Goal: Task Accomplishment & Management: Use online tool/utility

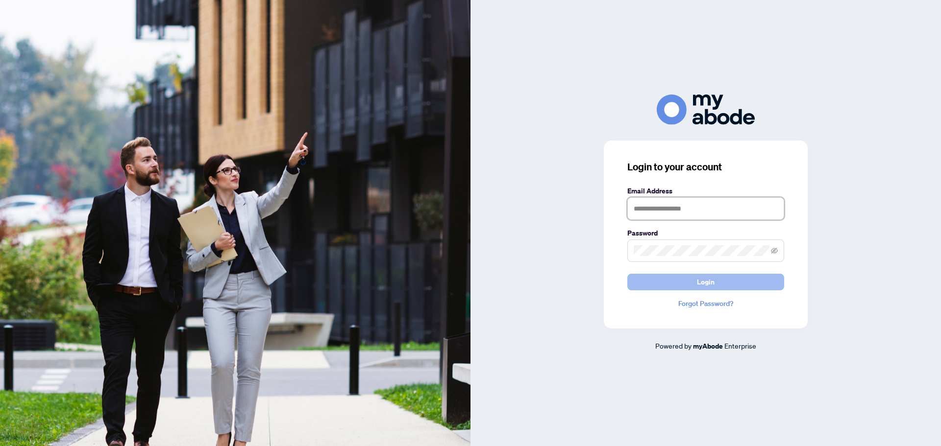
type input "**********"
click at [646, 288] on button "Login" at bounding box center [705, 282] width 157 height 17
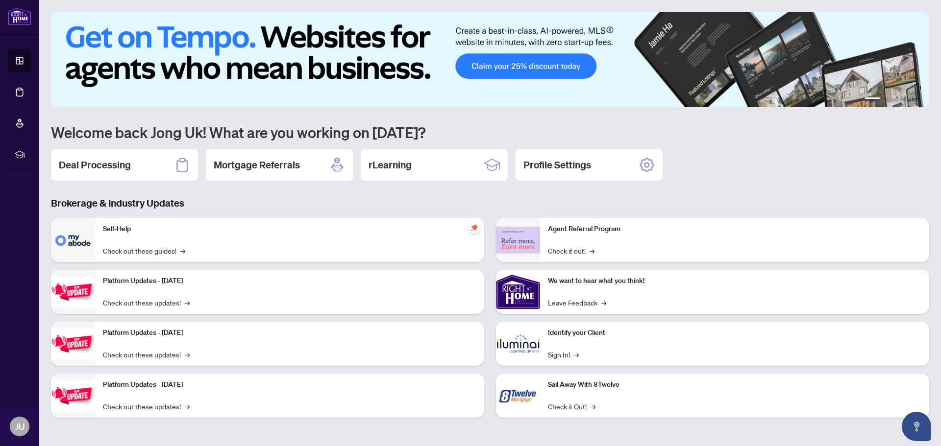
click at [140, 167] on div "Deal Processing" at bounding box center [124, 164] width 147 height 31
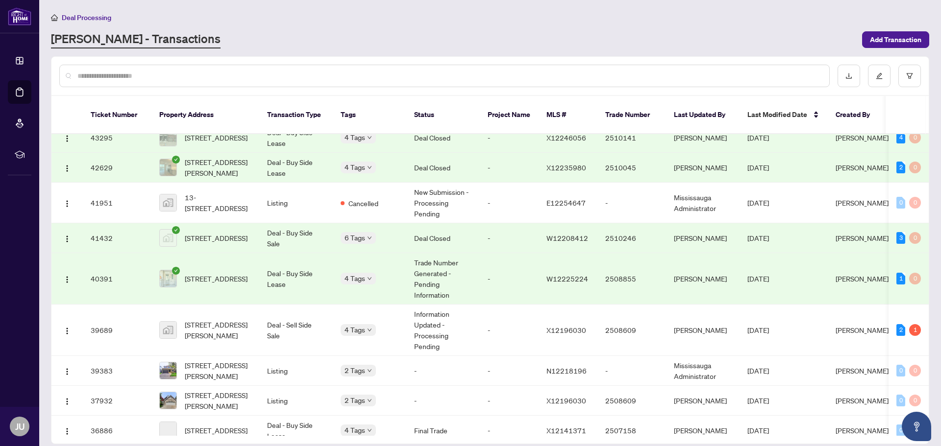
scroll to position [1057, 0]
click at [227, 326] on span "436 Dansbury Drive, Waterloo, ON, Canada" at bounding box center [218, 330] width 67 height 22
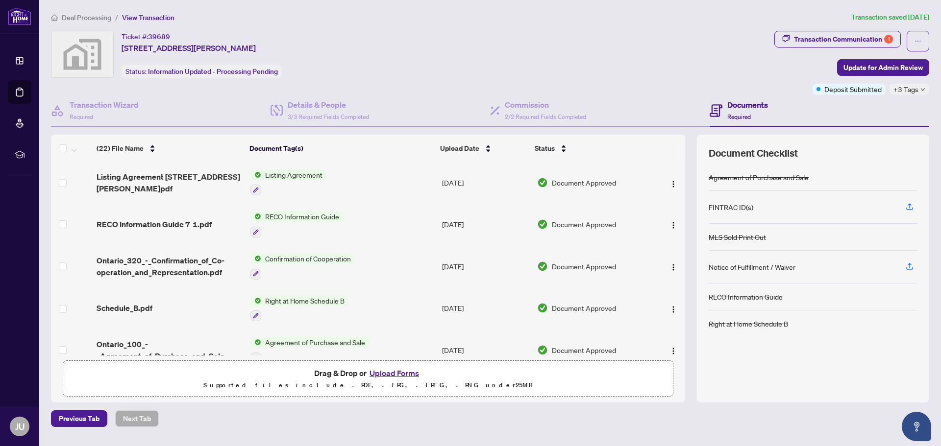
scroll to position [718, 0]
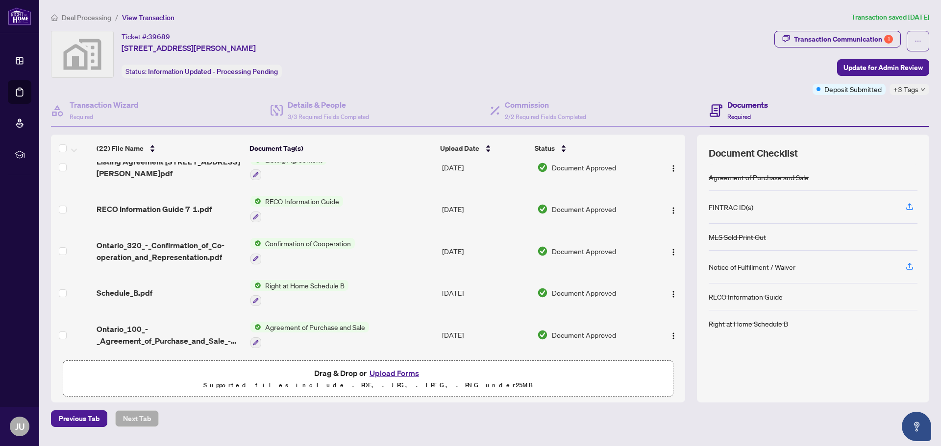
click at [344, 322] on span "Agreement of Purchase and Sale" at bounding box center [315, 327] width 108 height 11
click at [293, 375] on span "Agreement of Purchase and Sale" at bounding box center [314, 371] width 108 height 11
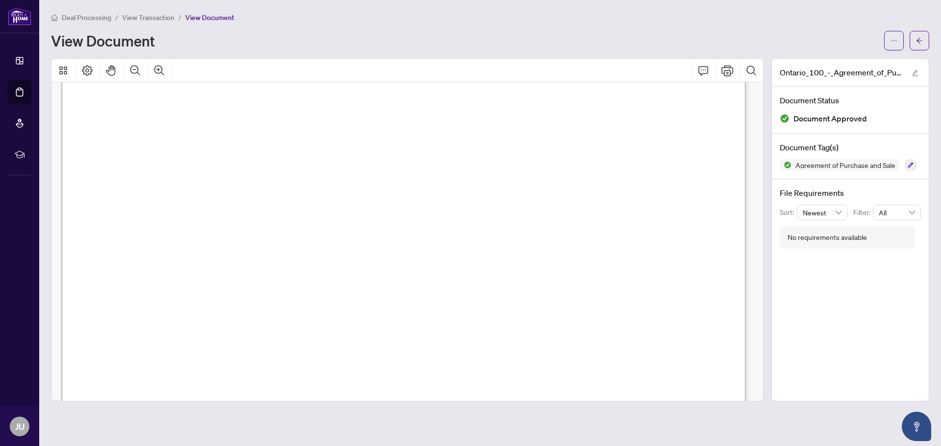
scroll to position [4979, 0]
